Goal: Find specific page/section: Find specific page/section

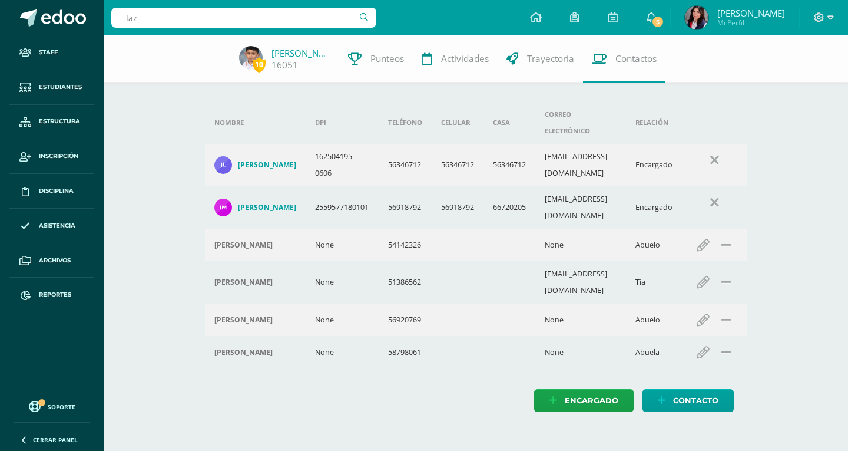
type input "lazo"
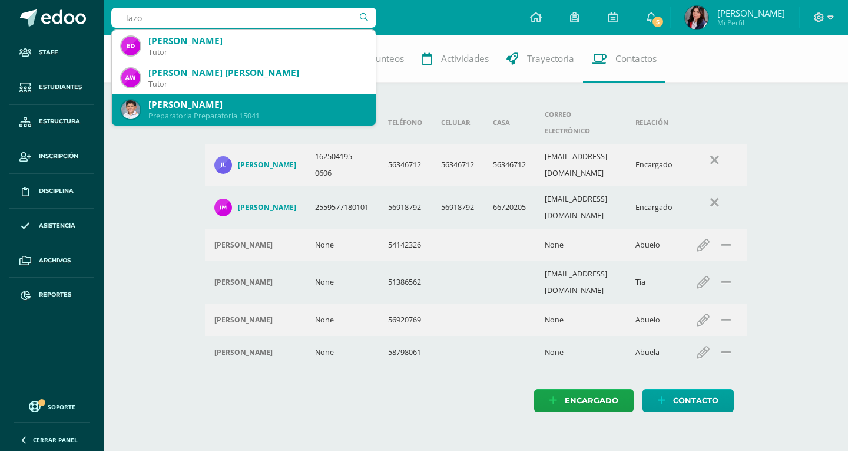
click at [216, 115] on div "Preparatoria Preparatoria 15041" at bounding box center [257, 116] width 218 height 10
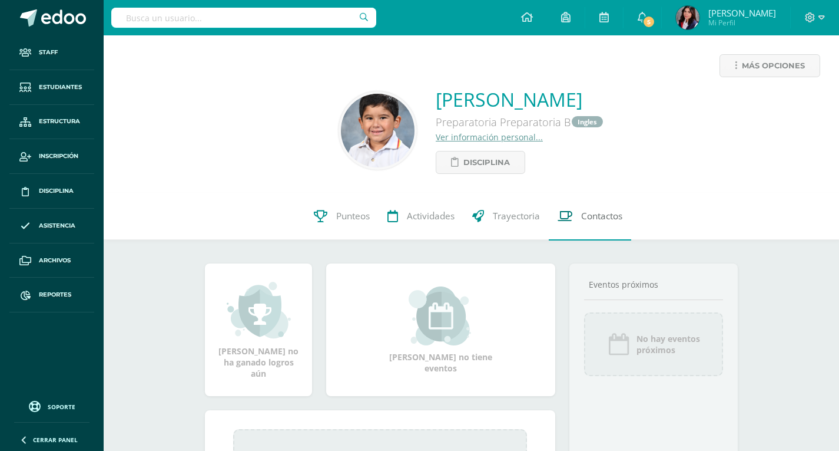
click at [603, 211] on span "Contactos" at bounding box center [601, 216] width 41 height 12
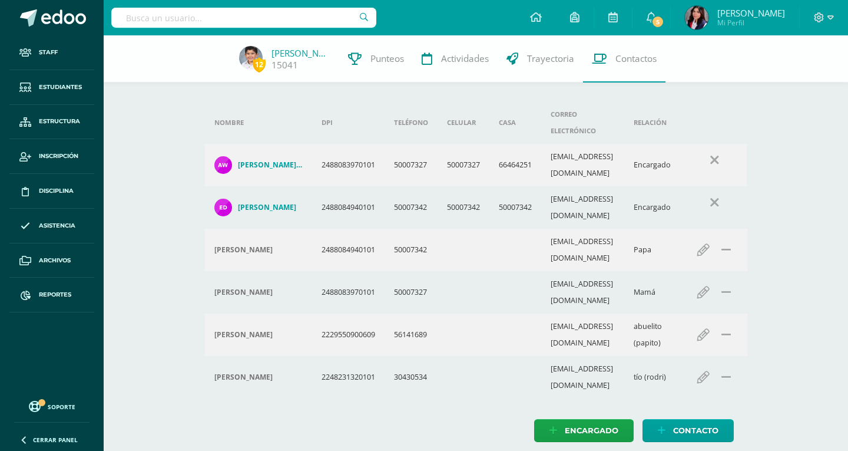
click at [197, 9] on input "text" at bounding box center [243, 18] width 265 height 20
type input "Valeria Sur"
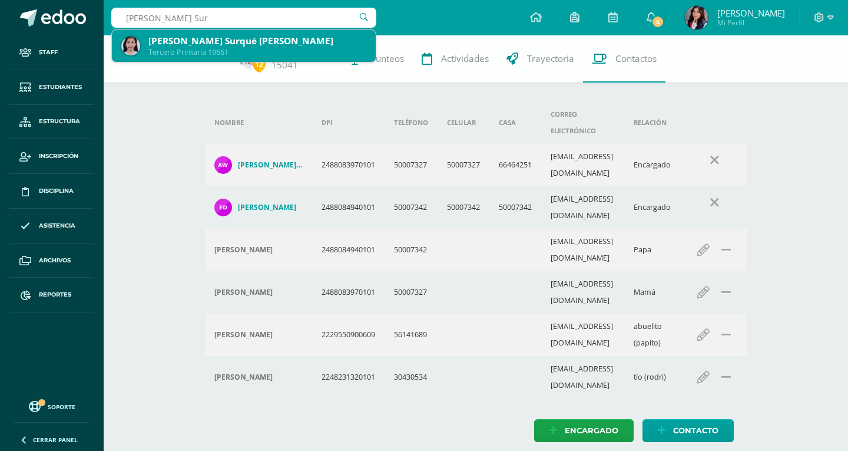
click at [273, 34] on div "Valeria María Surqué Ovando Tercero Primaria 19661" at bounding box center [243, 46] width 245 height 32
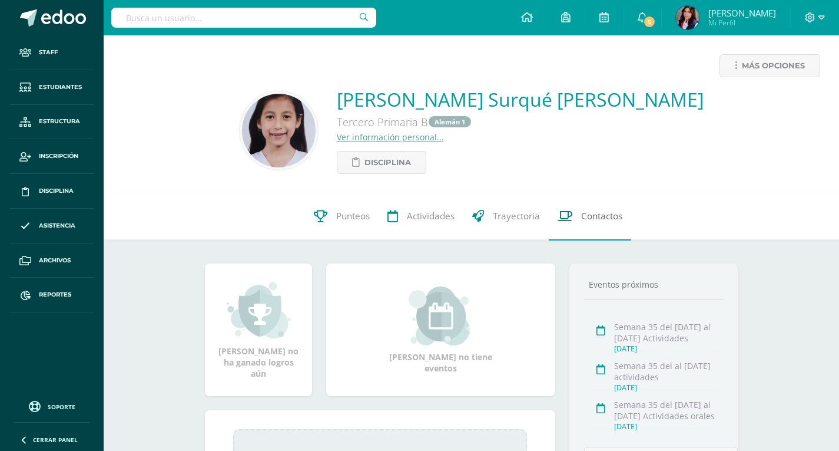
click at [574, 231] on link "Contactos" at bounding box center [590, 216] width 82 height 47
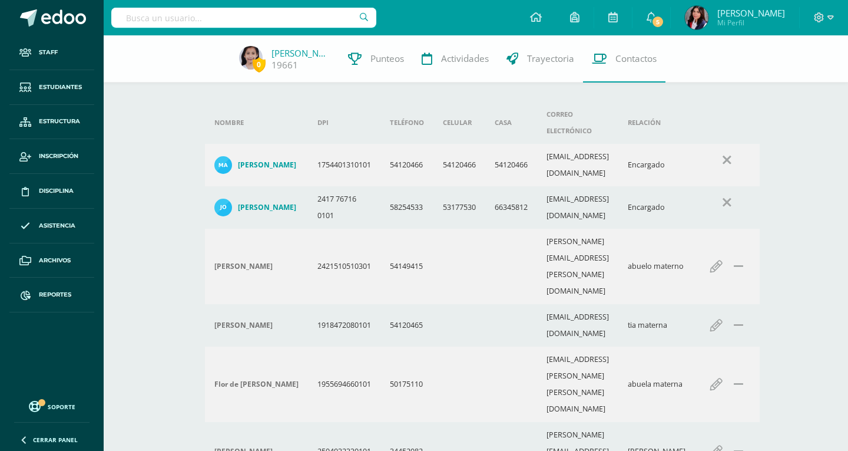
click at [187, 27] on input "text" at bounding box center [243, 18] width 265 height 20
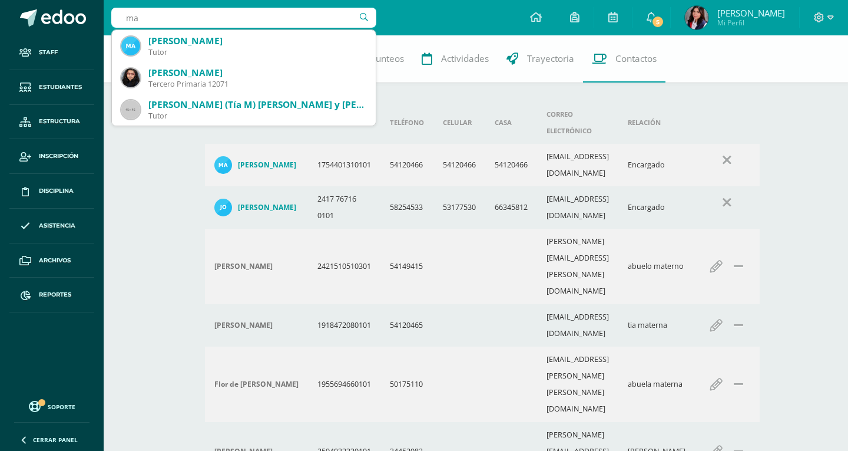
type input "m"
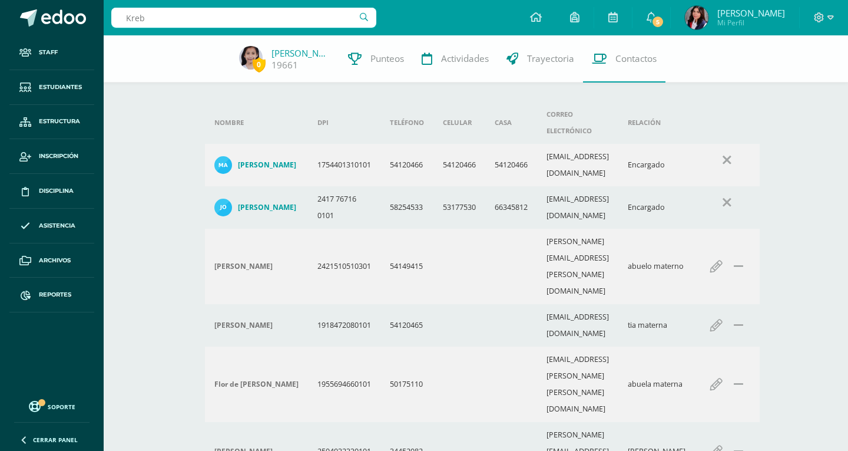
type input "Krebs"
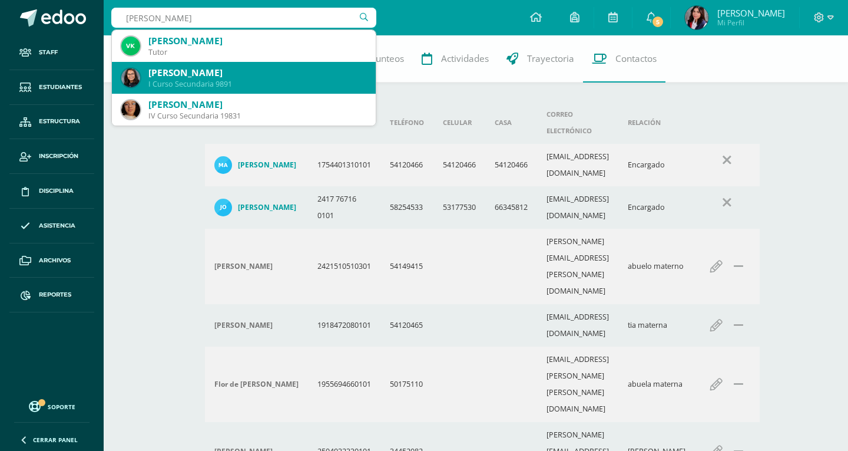
click at [229, 81] on div "I Curso Secundaria 9891" at bounding box center [257, 84] width 218 height 10
